Goal: Task Accomplishment & Management: Manage account settings

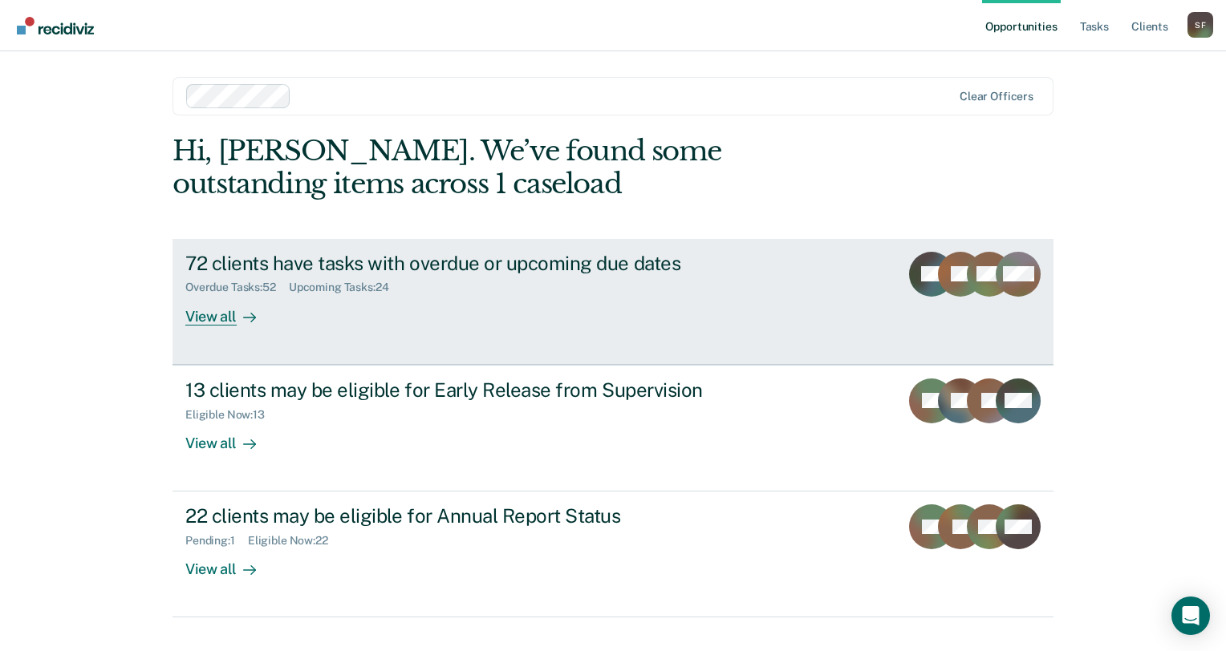
click at [442, 261] on div "72 clients have tasks with overdue or upcoming due dates" at bounding box center [466, 263] width 563 height 23
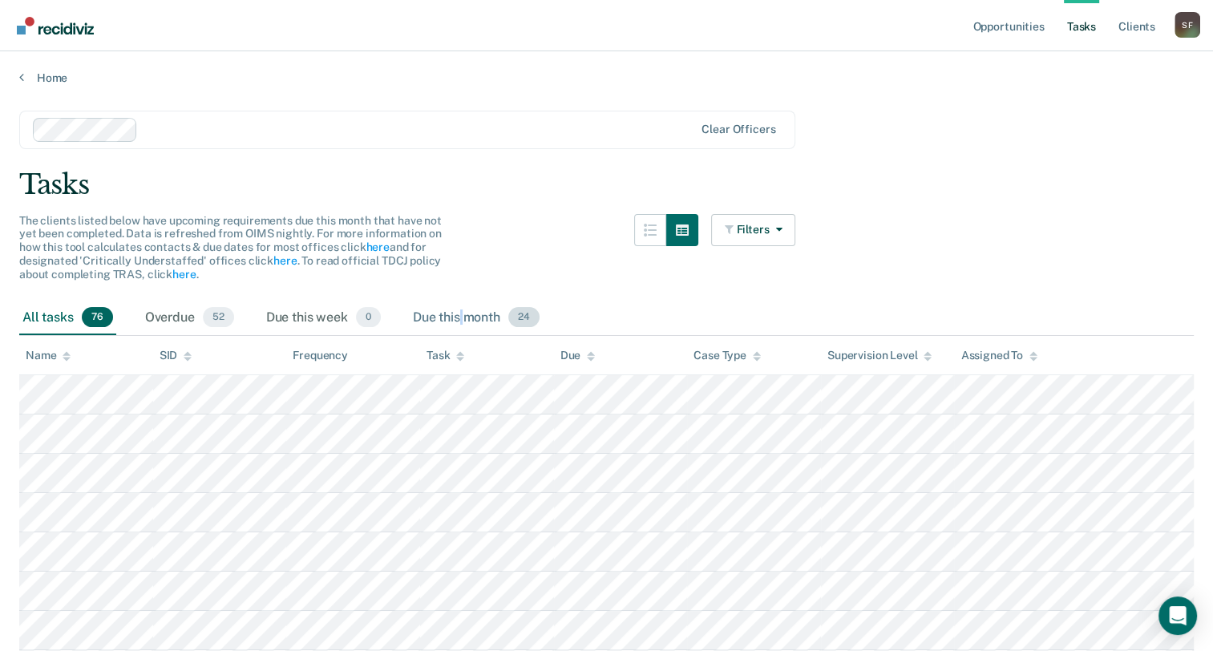
click at [462, 314] on div "Due this month 24" at bounding box center [476, 318] width 133 height 35
click at [461, 351] on icon at bounding box center [460, 353] width 8 height 4
click at [497, 323] on div "Due this month 24" at bounding box center [476, 318] width 133 height 35
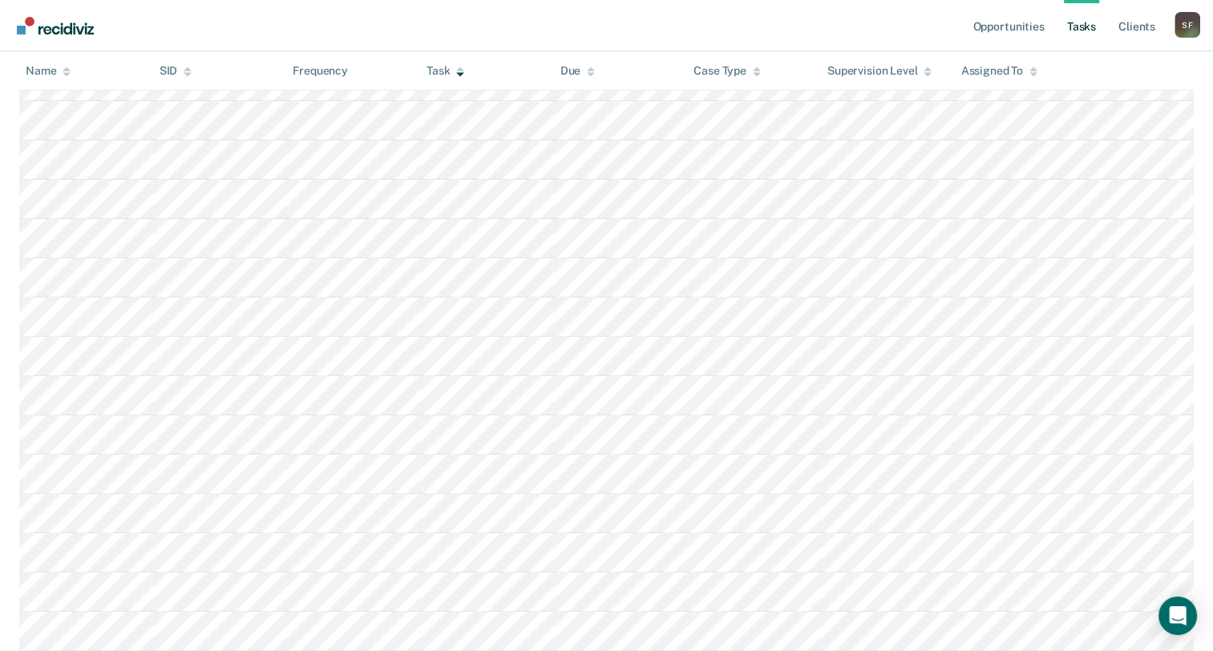
scroll to position [561, 0]
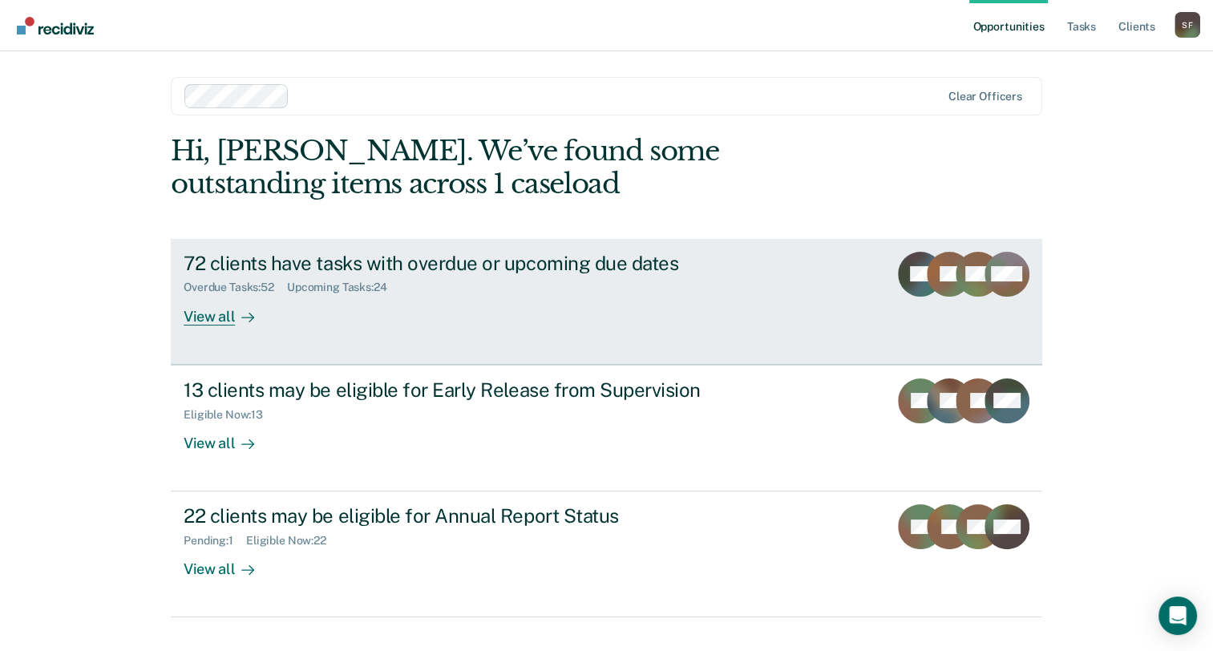
click at [436, 264] on div "72 clients have tasks with overdue or upcoming due dates" at bounding box center [465, 263] width 563 height 23
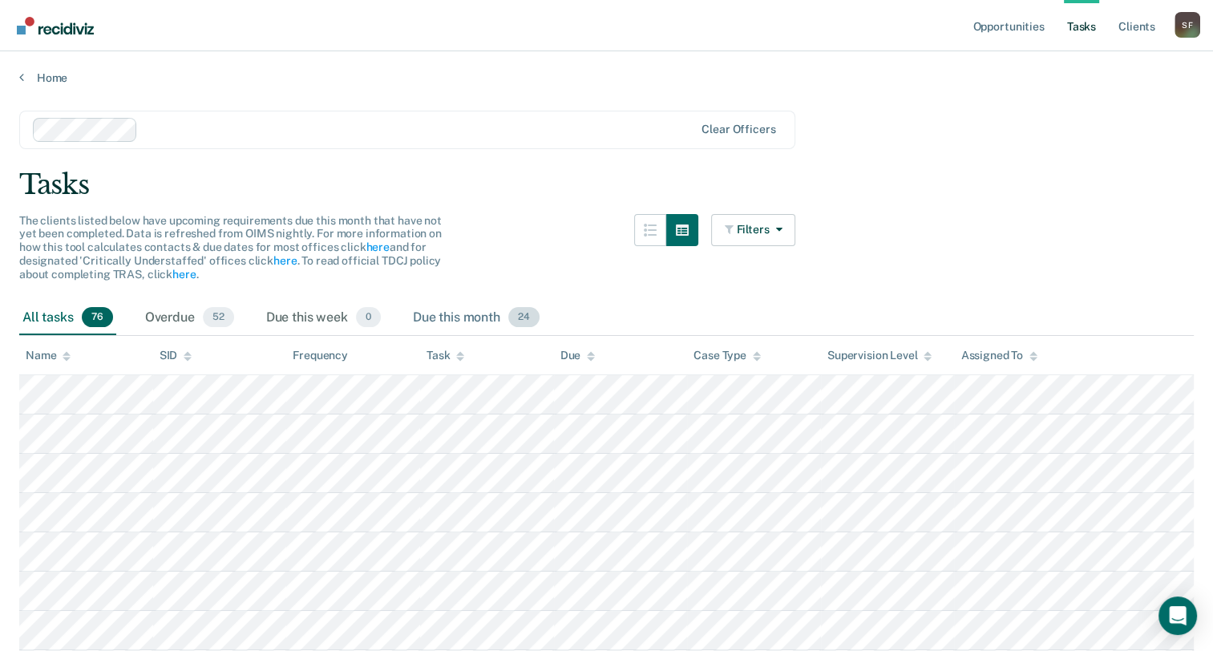
click at [486, 320] on div "Due this month 24" at bounding box center [476, 318] width 133 height 35
click at [459, 351] on icon at bounding box center [460, 356] width 8 height 10
